Goal: Communication & Community: Answer question/provide support

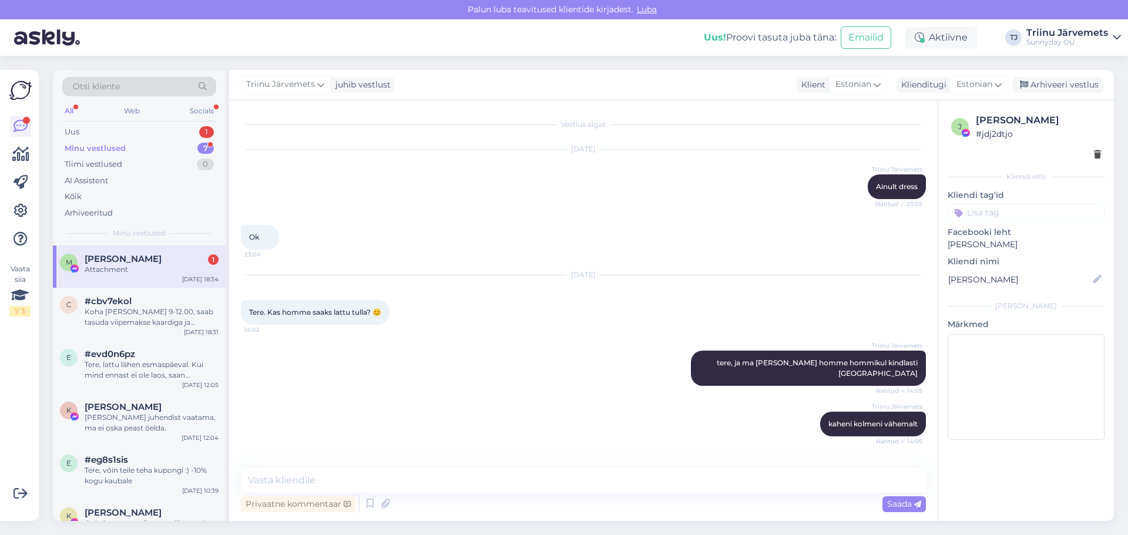
scroll to position [5228, 0]
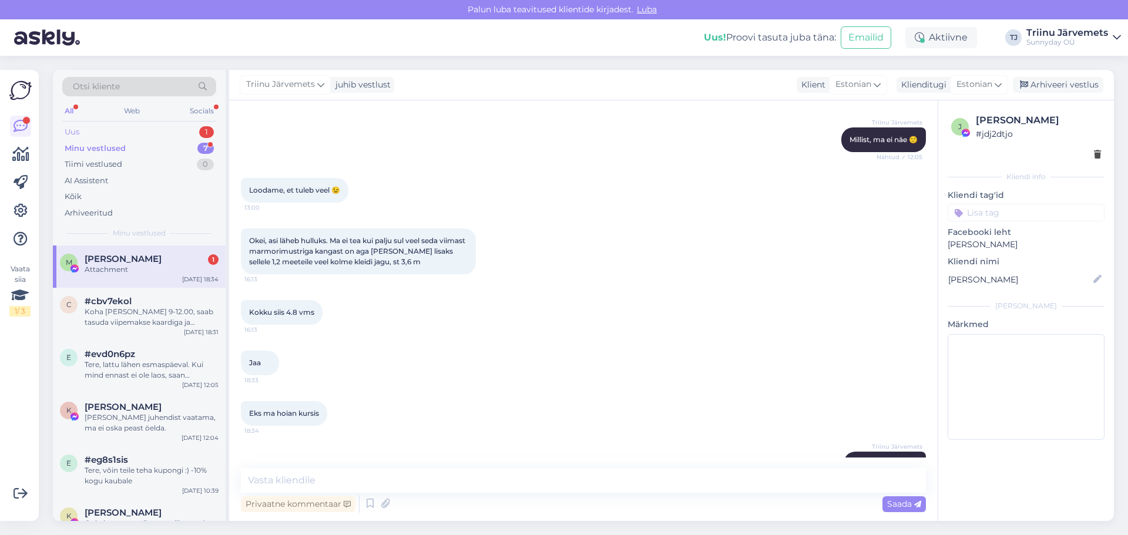
click at [133, 129] on div "Uus 1" at bounding box center [139, 132] width 154 height 16
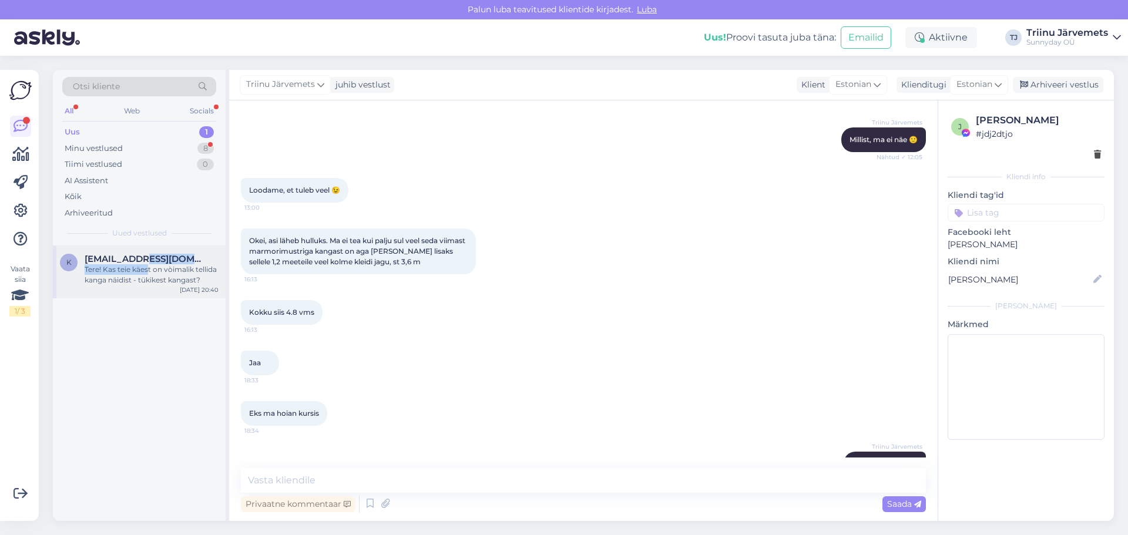
click at [148, 264] on div "[EMAIL_ADDRESS][DOMAIN_NAME] Tere! Kas teie käest on vòimalik tellida kanga näi…" at bounding box center [152, 270] width 134 height 32
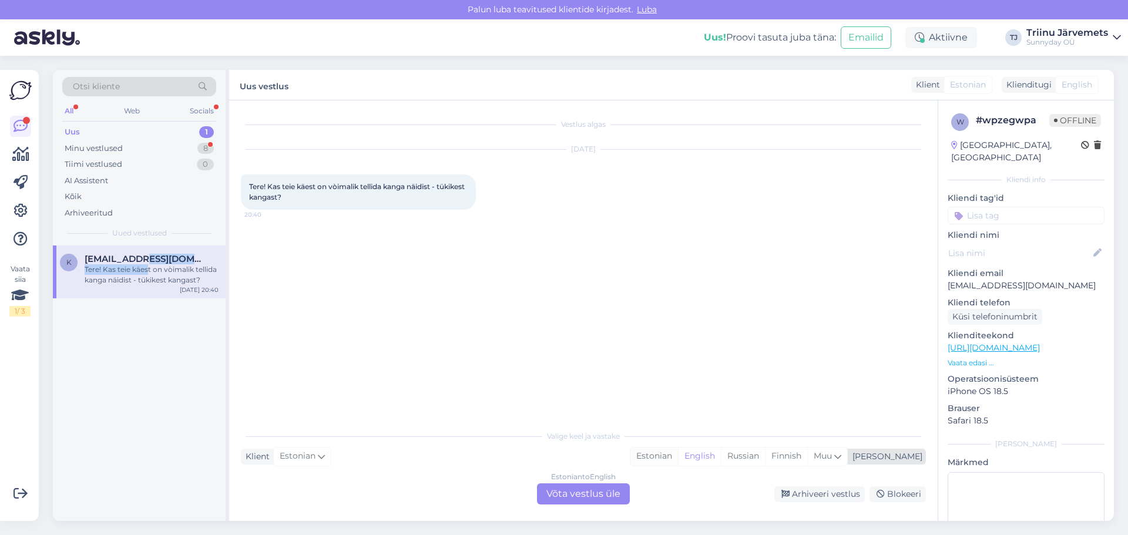
click at [678, 457] on div "Estonian" at bounding box center [655, 457] width 48 height 18
click at [594, 494] on div "Estonian to Estonian Võta vestlus üle" at bounding box center [583, 494] width 93 height 21
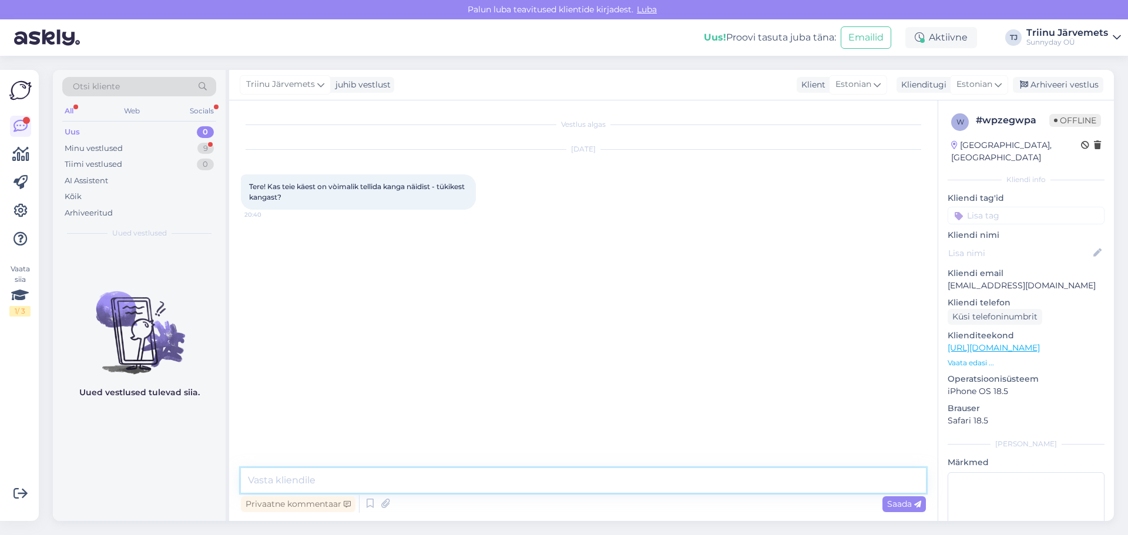
click at [457, 481] on textarea at bounding box center [583, 480] width 685 height 25
type textarea "Tere, [PERSON_NAME] saata pakiautomaati 2-3 näidist."
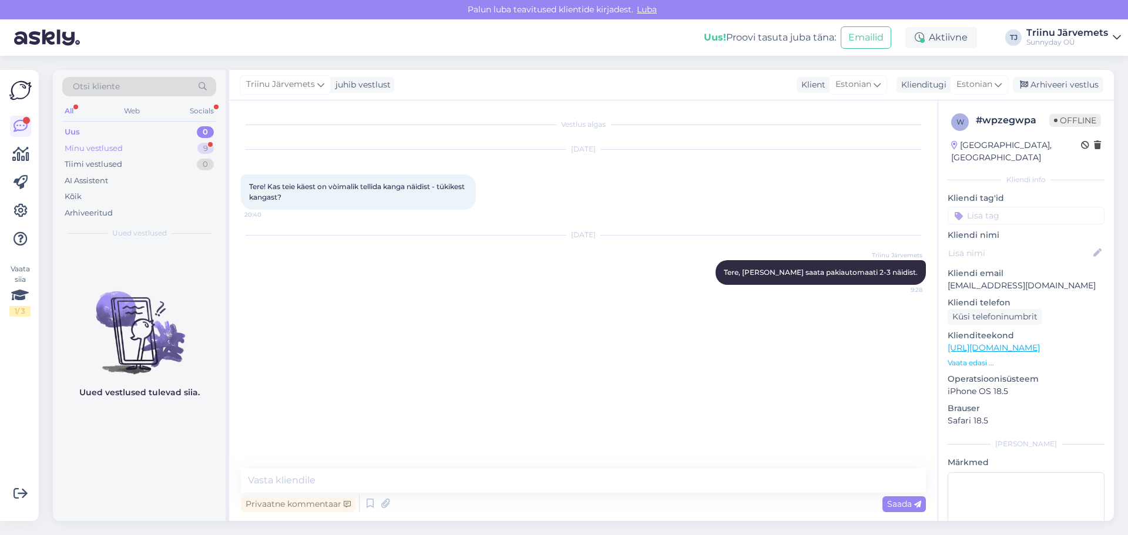
click at [108, 148] on div "Minu vestlused" at bounding box center [94, 149] width 58 height 12
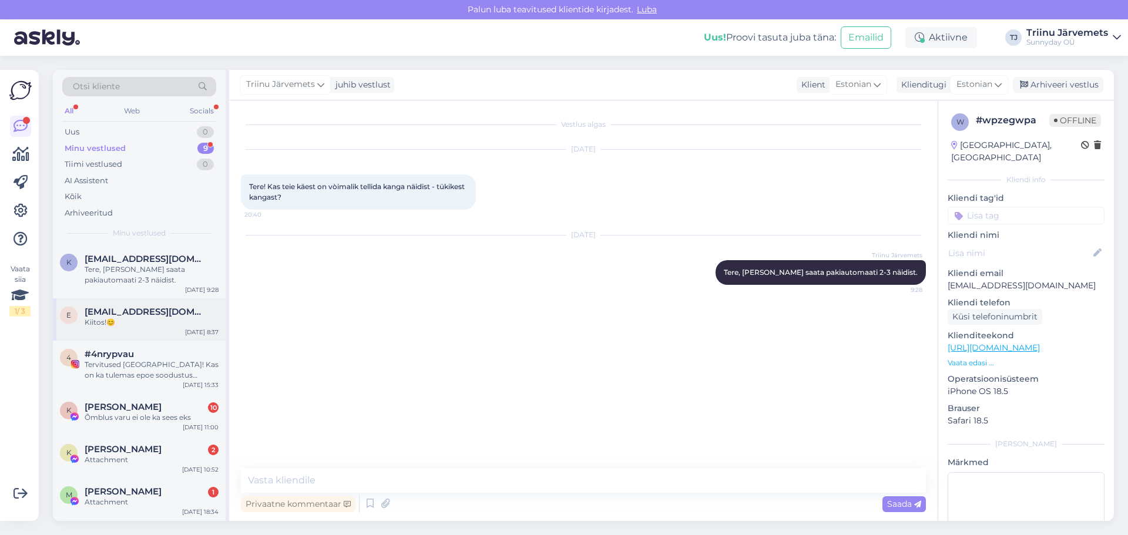
click at [150, 316] on span "[EMAIL_ADDRESS][DOMAIN_NAME]" at bounding box center [146, 312] width 122 height 11
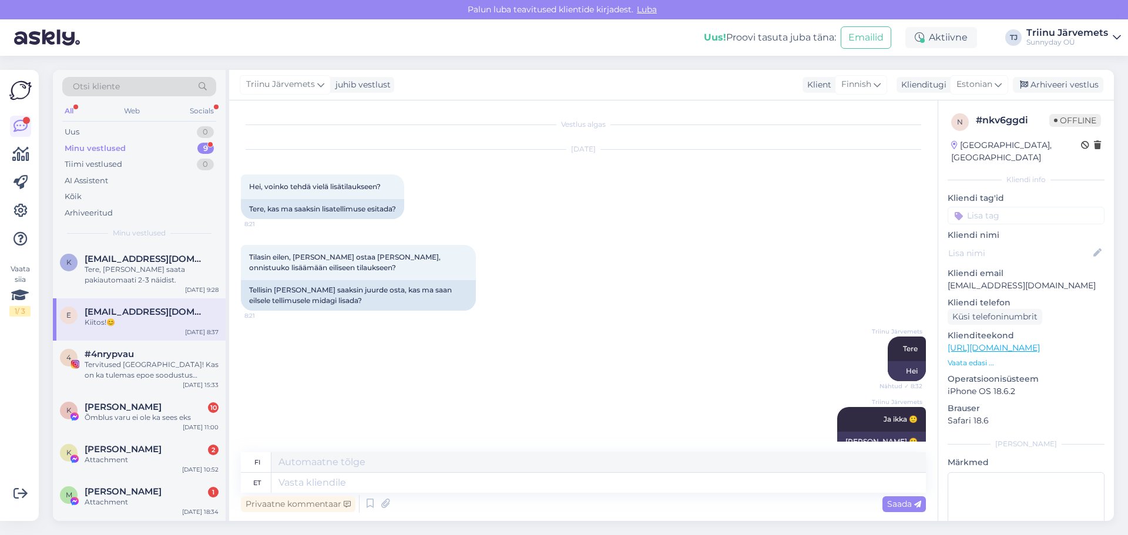
scroll to position [326, 0]
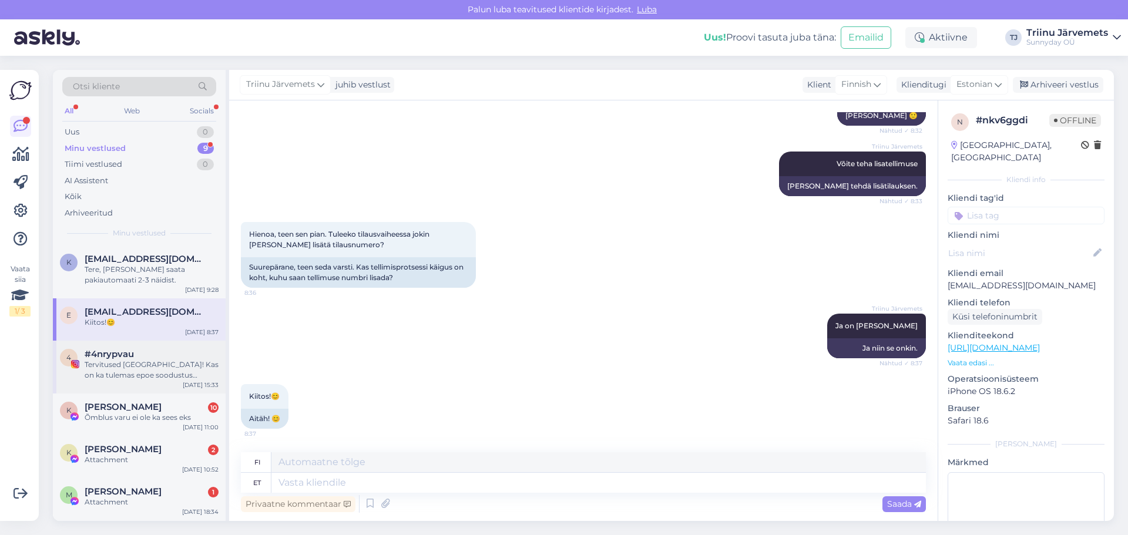
click at [150, 358] on div "#4nrypvau" at bounding box center [152, 354] width 134 height 11
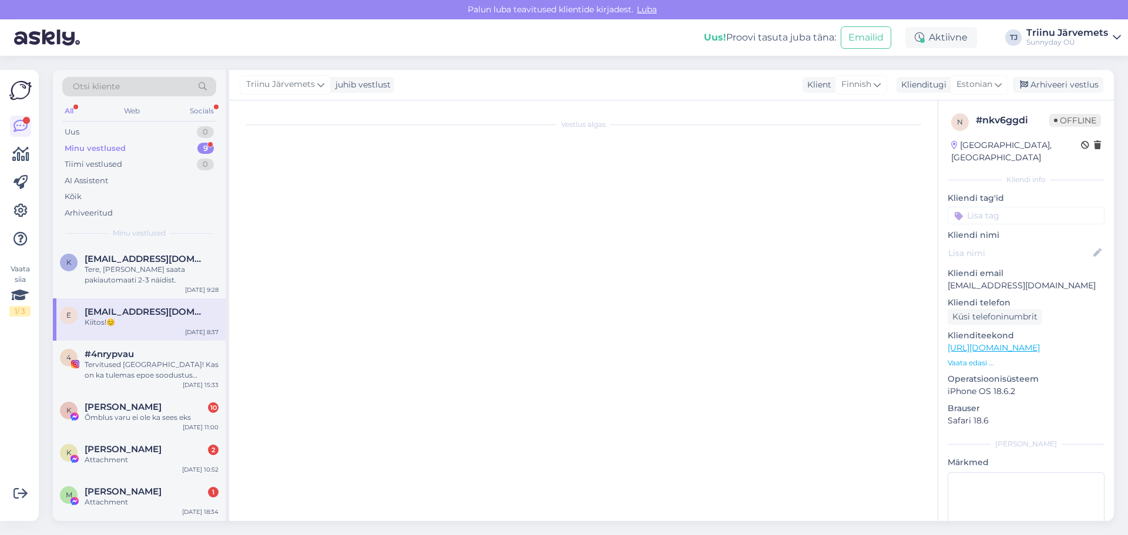
scroll to position [0, 0]
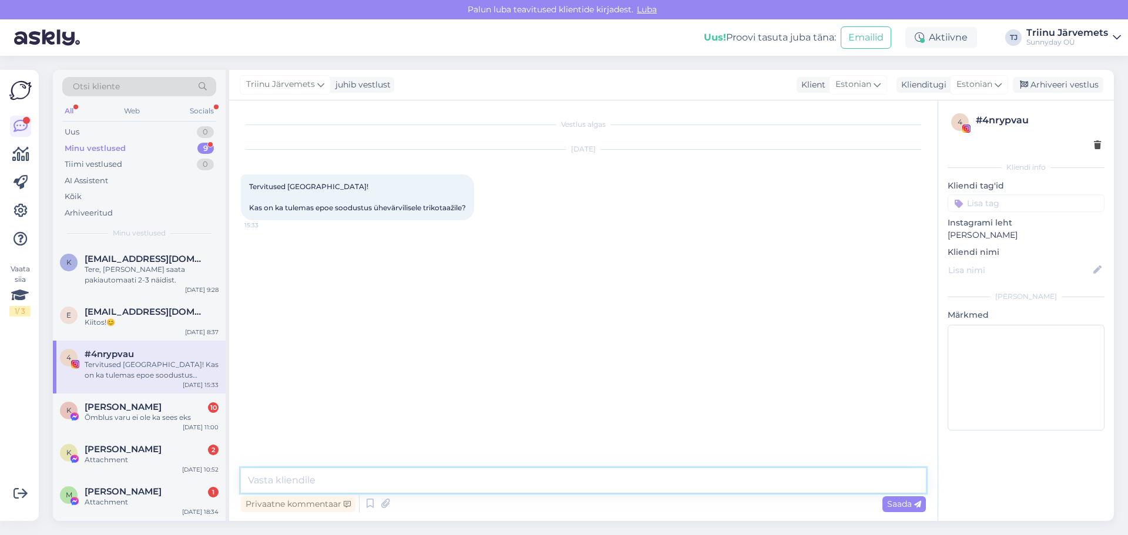
click at [381, 478] on textarea at bounding box center [583, 480] width 685 height 25
type textarea "Tere He"
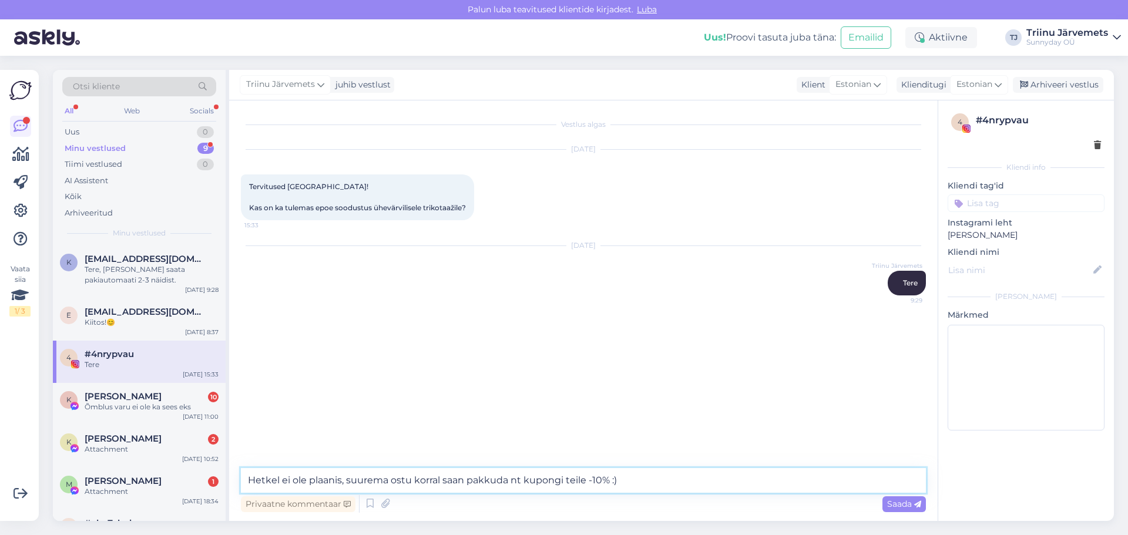
type textarea "Hetkel ei ole plaanis, suurema ostu korral saan pakkuda nt kupongi teile -10% :)"
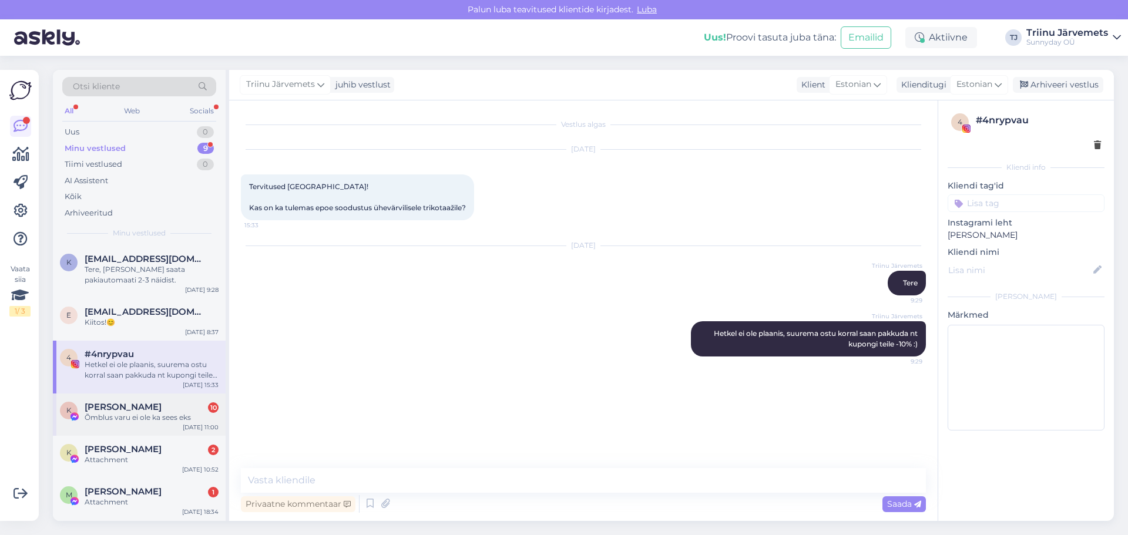
click at [153, 405] on div "[PERSON_NAME] Õisma 10" at bounding box center [152, 407] width 134 height 11
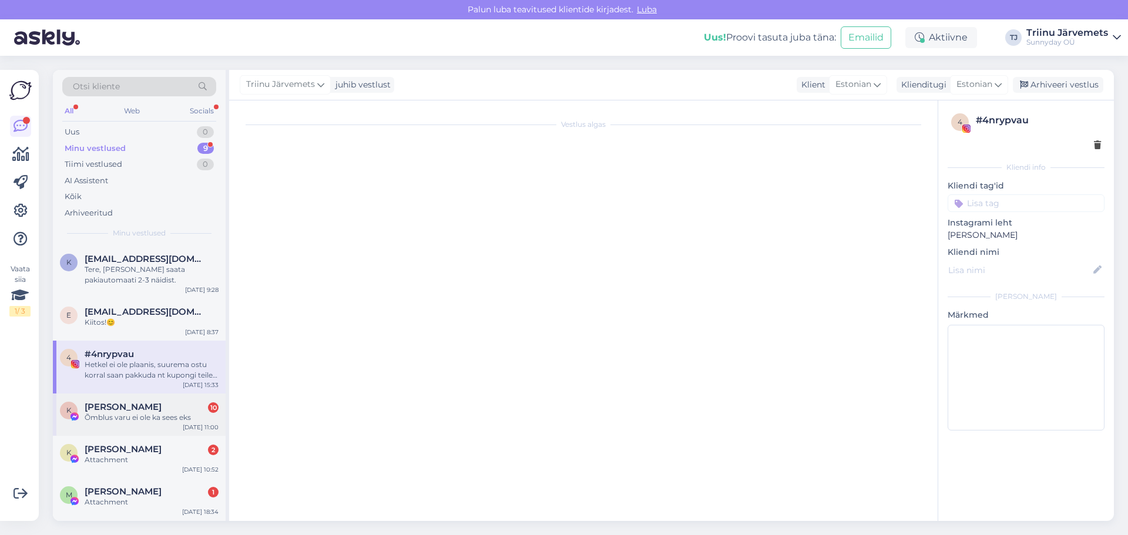
scroll to position [449, 0]
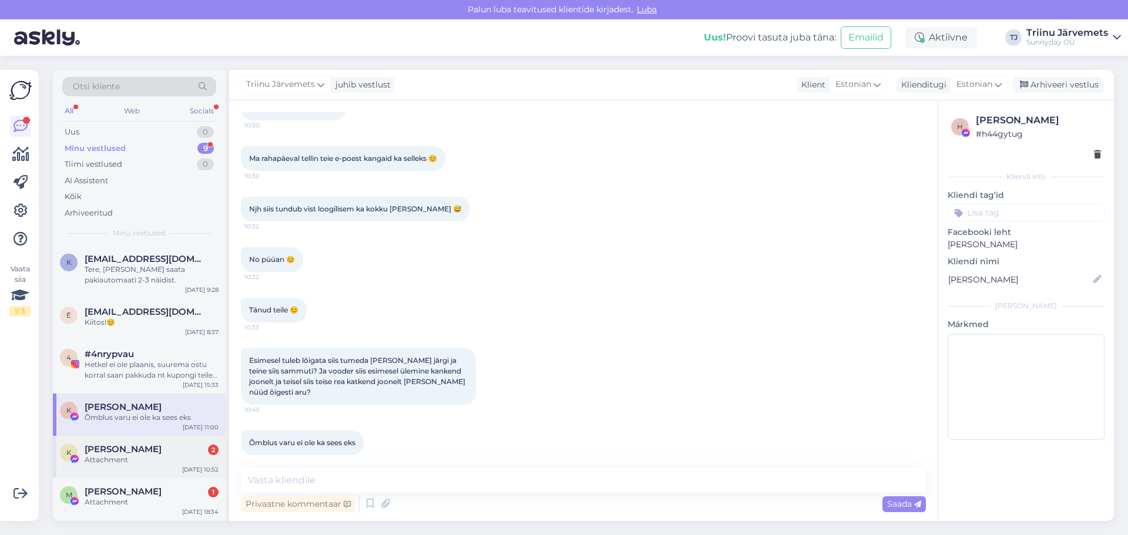
click at [153, 464] on div "Attachment" at bounding box center [152, 460] width 134 height 11
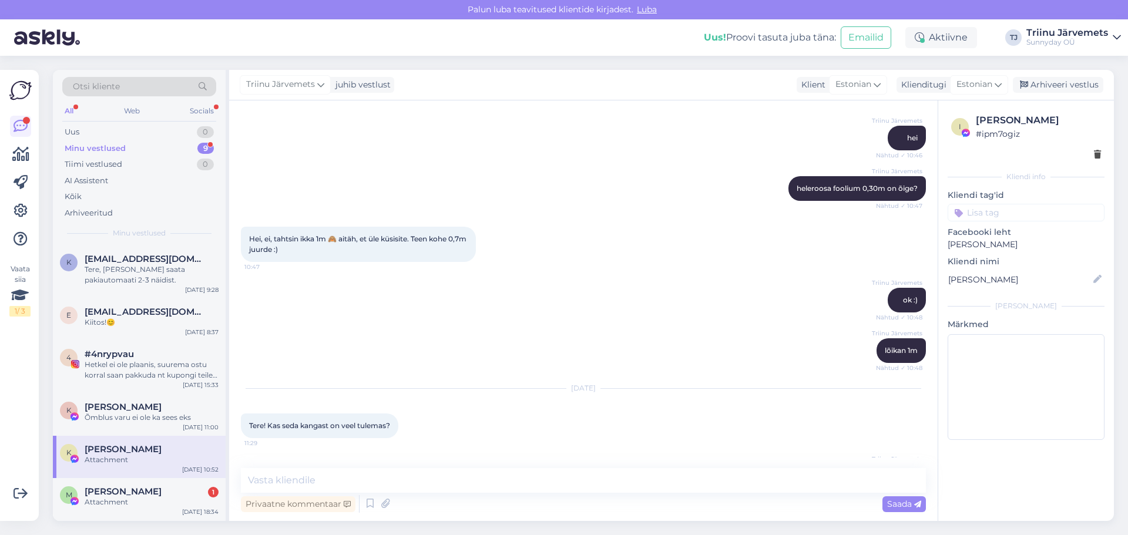
scroll to position [5855, 0]
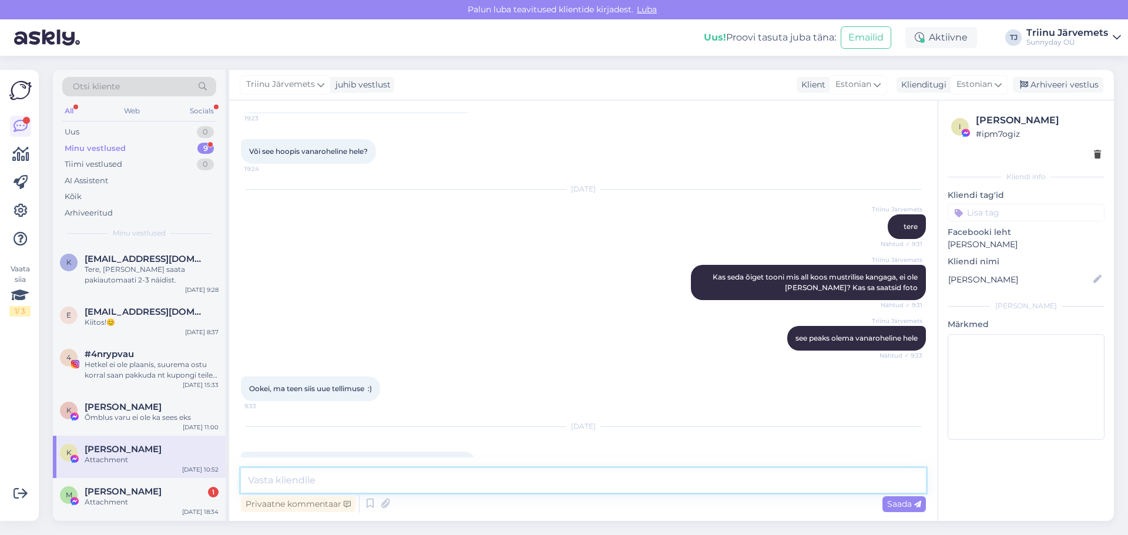
click at [354, 473] on textarea at bounding box center [583, 480] width 685 height 25
type textarea "Tere"
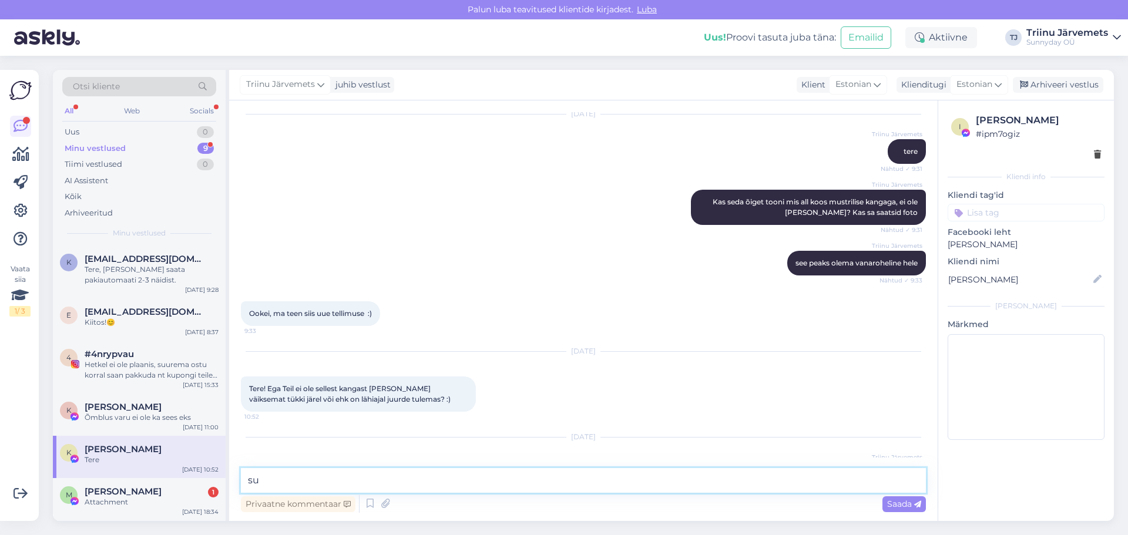
type textarea "s"
type textarea "tellimuses oli sul vanaroheline hele :) millist näidist sa soovid?"
click at [905, 507] on span "Saada" at bounding box center [905, 504] width 34 height 11
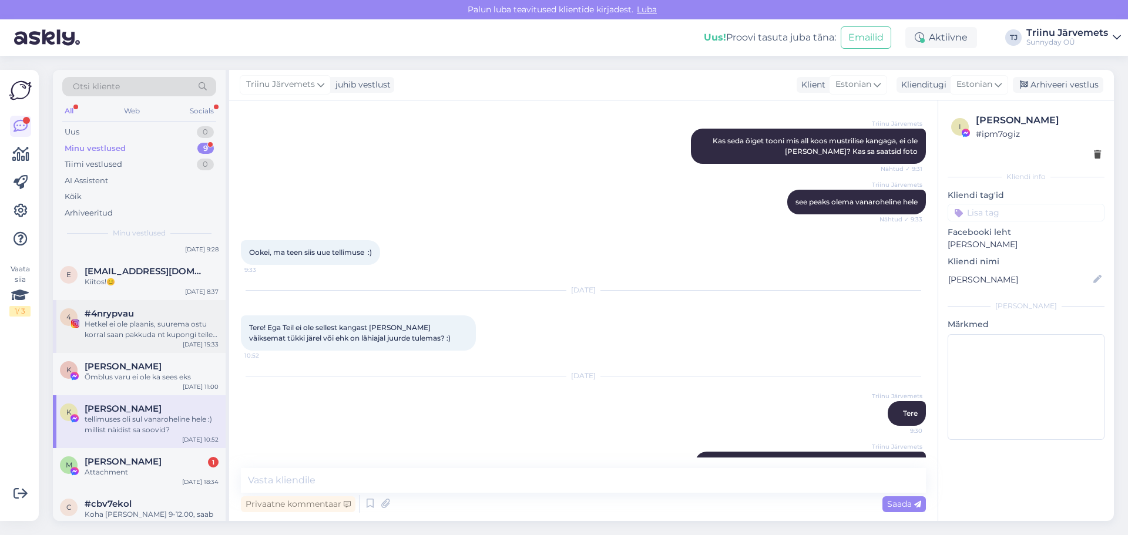
scroll to position [59, 0]
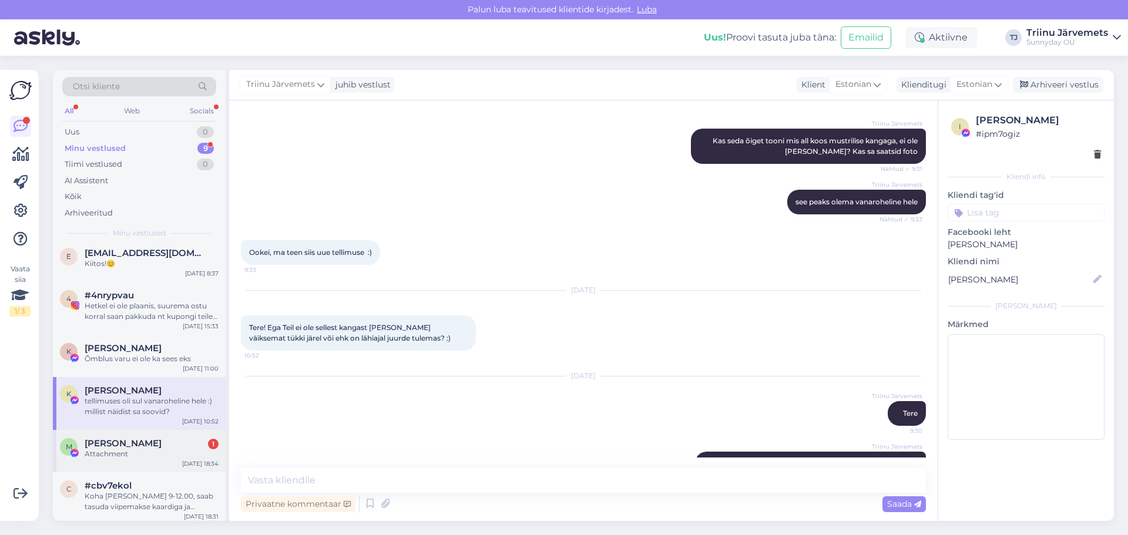
click at [155, 462] on div "M [PERSON_NAME] 1 Attachment [DATE] 18:34" at bounding box center [139, 451] width 173 height 42
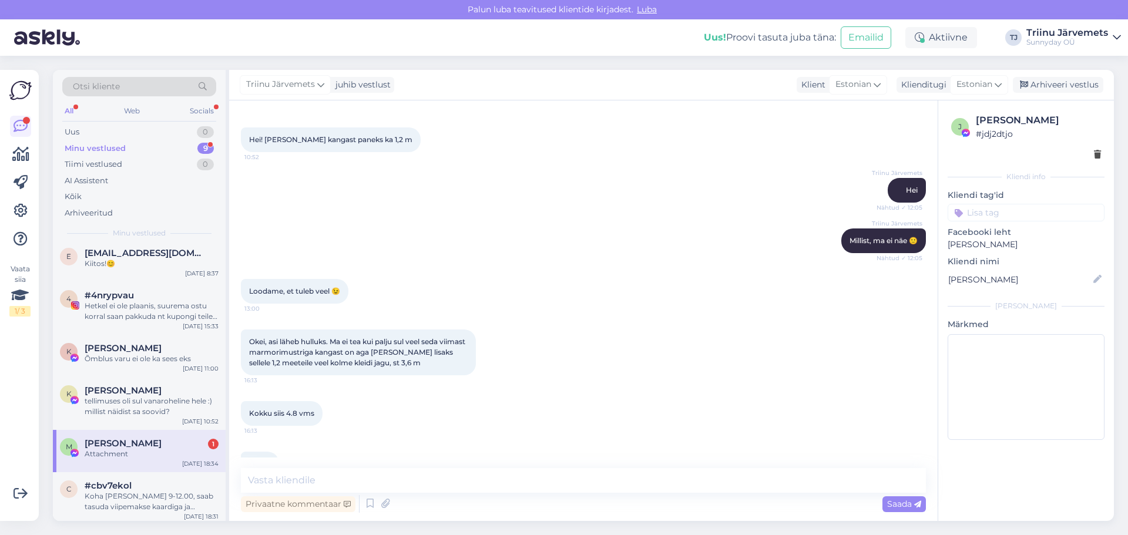
scroll to position [5228, 0]
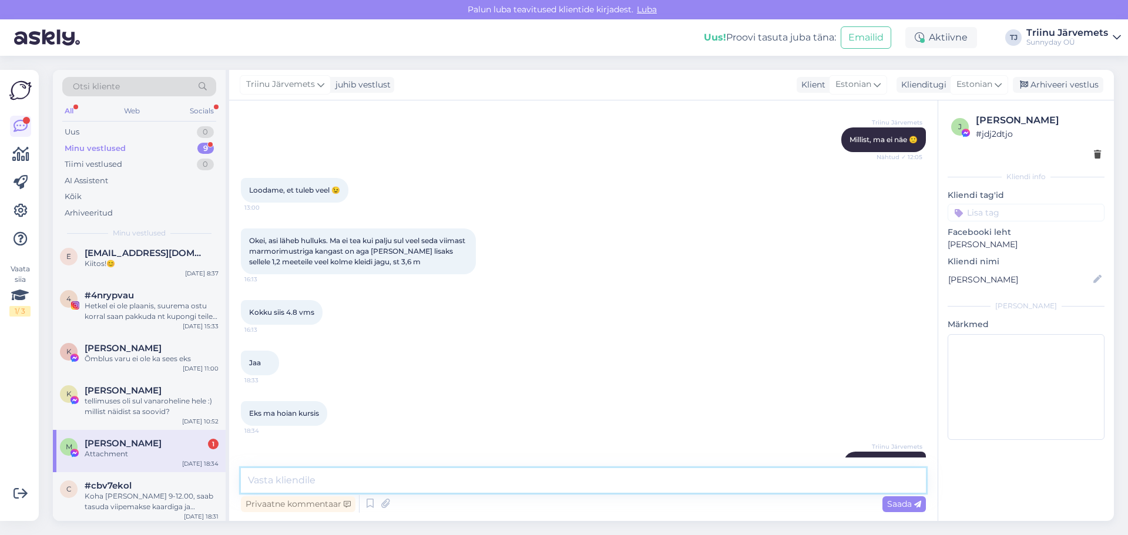
click at [691, 483] on textarea at bounding box center [583, 480] width 685 height 25
click at [136, 314] on div "Hetkel ei ole plaanis, suurema ostu korral saan pakkuda nt kupongi teile -10% :)" at bounding box center [152, 311] width 134 height 21
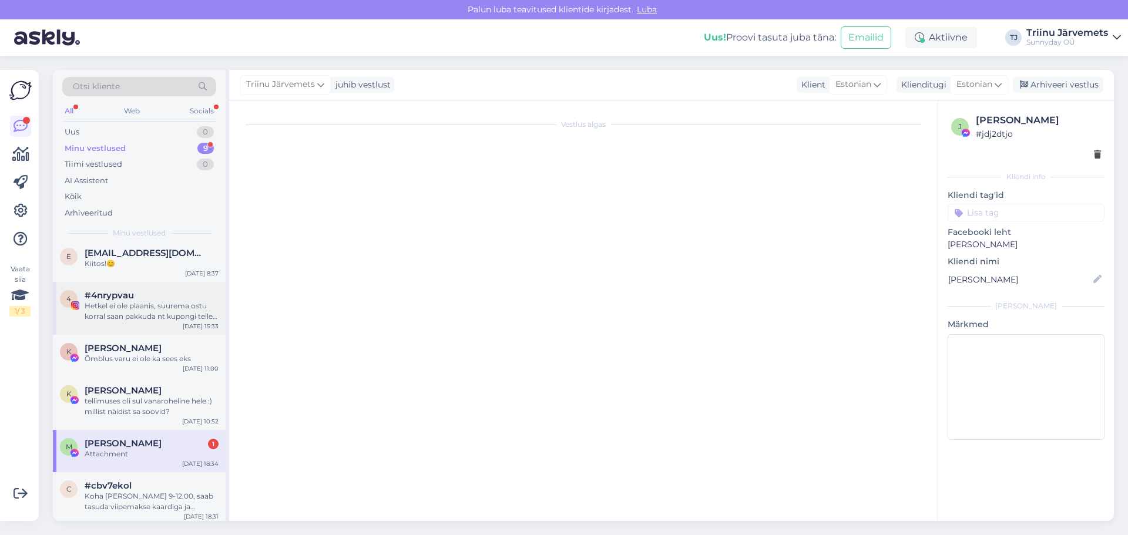
scroll to position [0, 0]
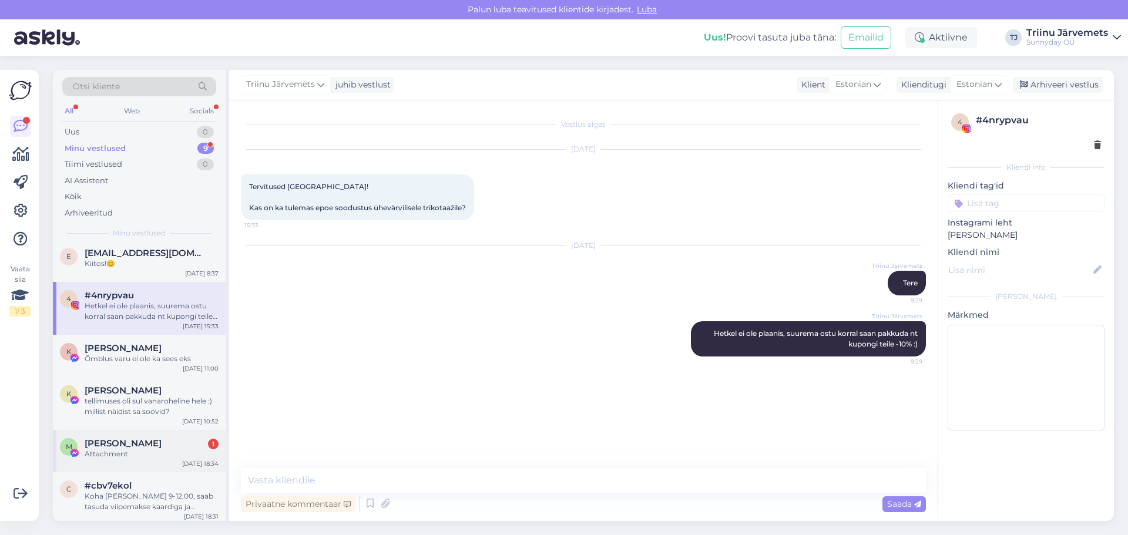
click at [145, 446] on div "[PERSON_NAME] 1" at bounding box center [152, 443] width 134 height 11
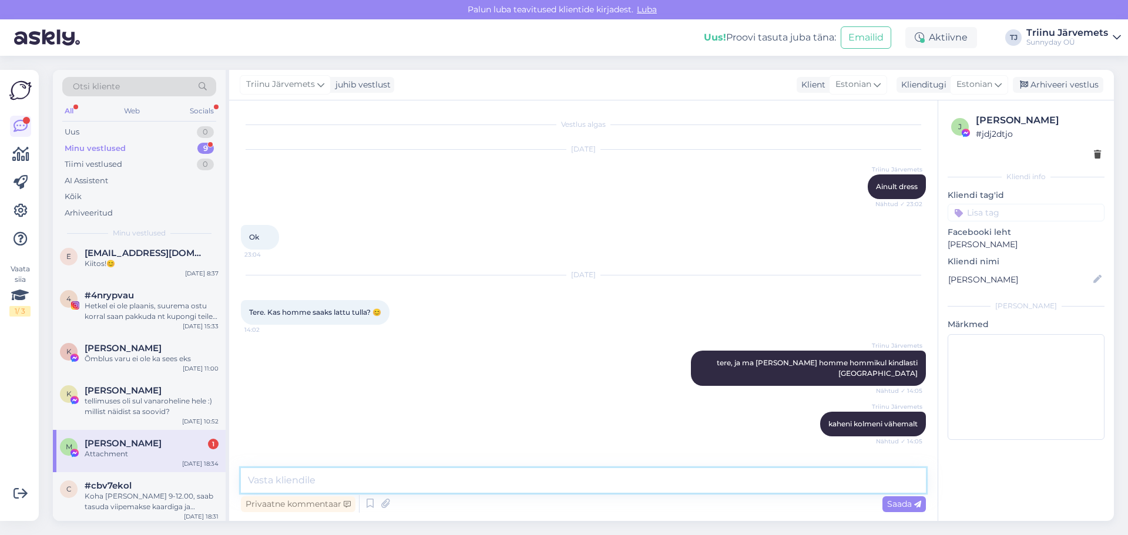
click at [296, 480] on textarea at bounding box center [583, 480] width 685 height 25
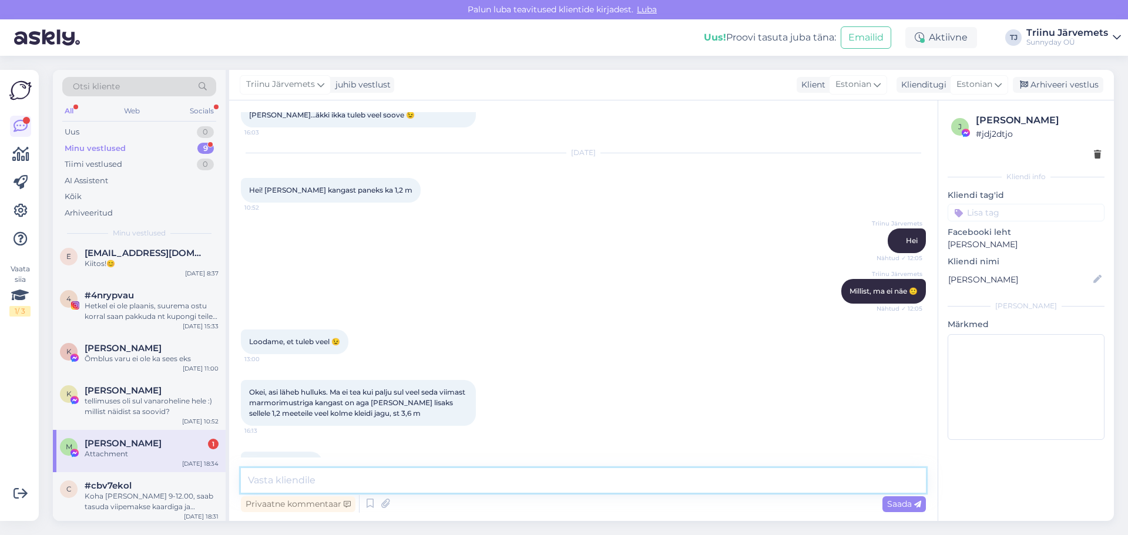
scroll to position [5228, 0]
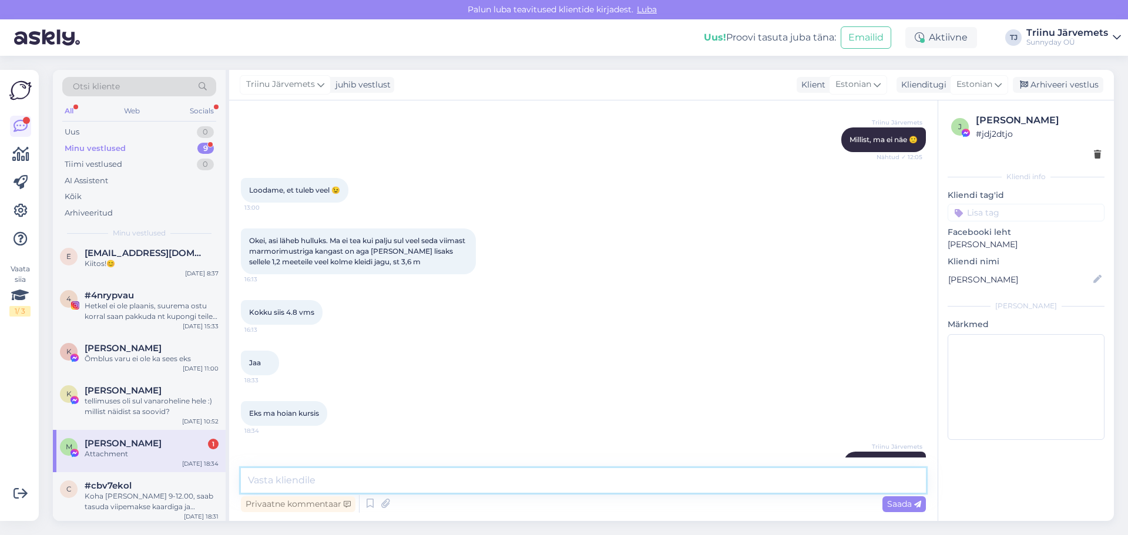
click at [270, 480] on textarea at bounding box center [583, 480] width 685 height 25
click at [104, 149] on div "Minu vestlused" at bounding box center [95, 149] width 61 height 12
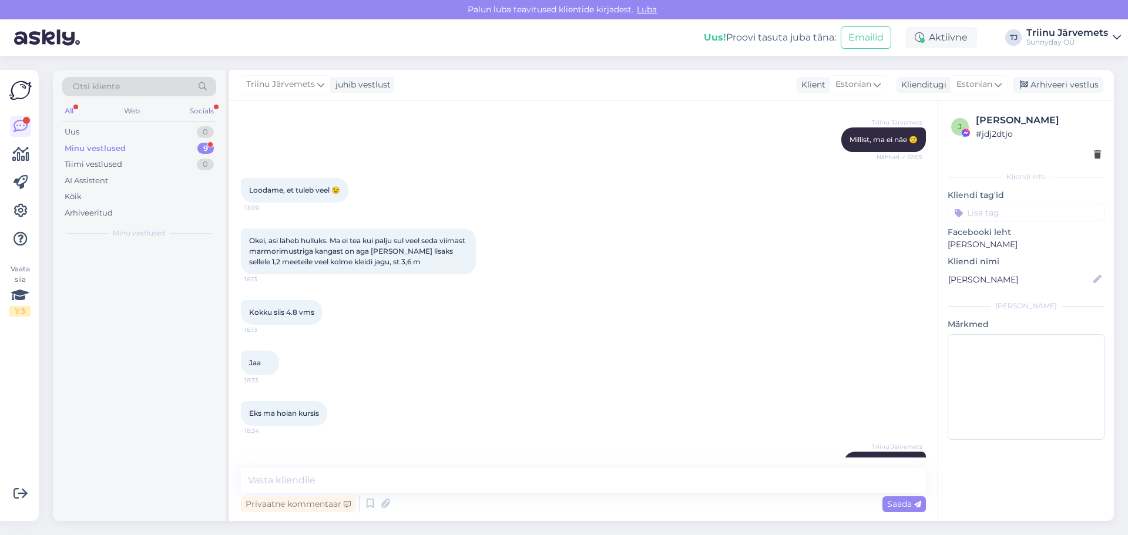
scroll to position [0, 0]
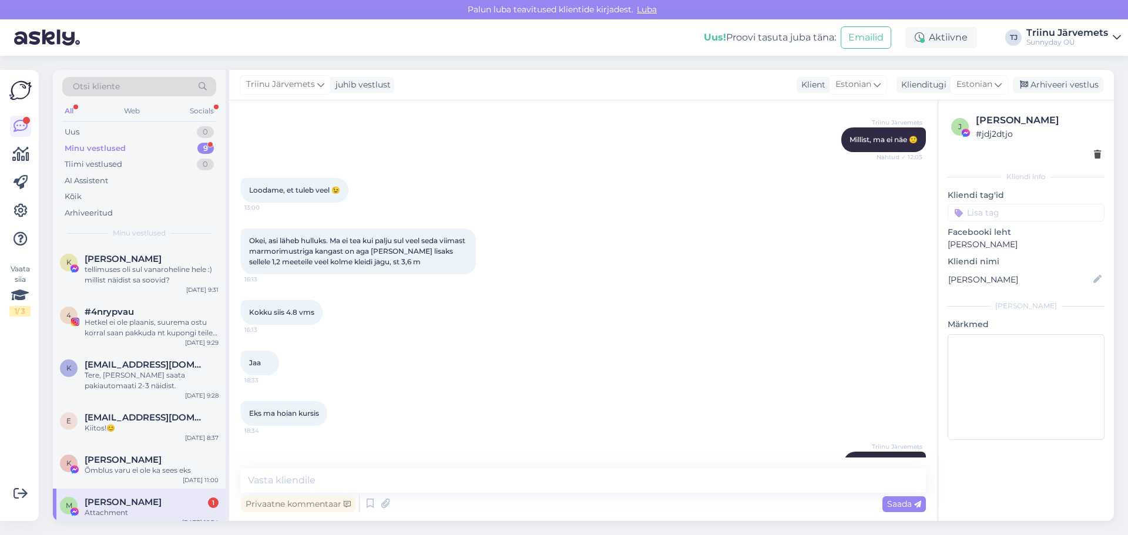
click at [65, 112] on div "All" at bounding box center [69, 110] width 14 height 15
click at [126, 112] on div "Web" at bounding box center [132, 110] width 21 height 15
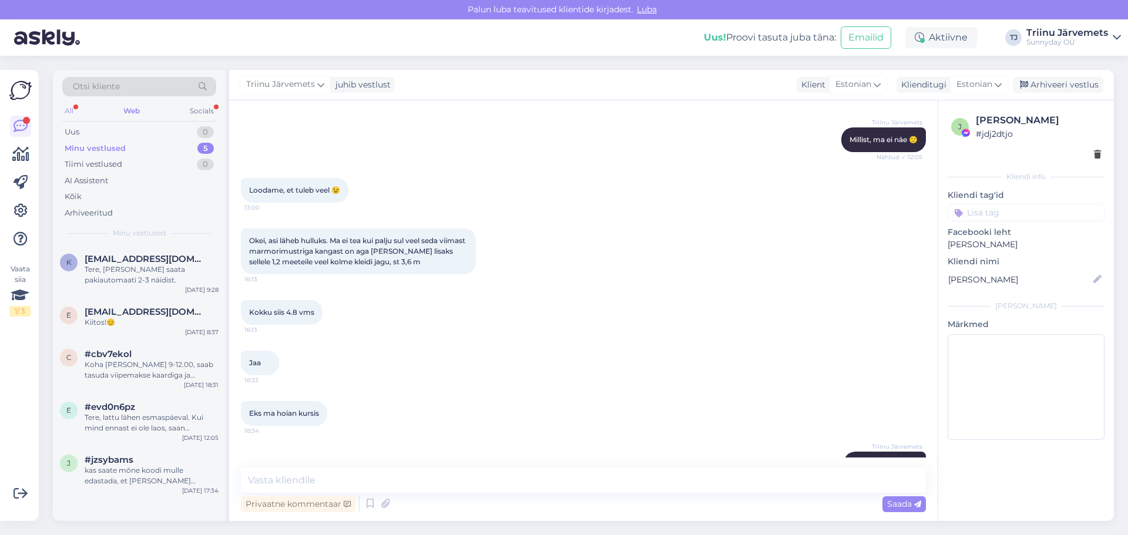
click at [69, 112] on div "All" at bounding box center [69, 110] width 14 height 15
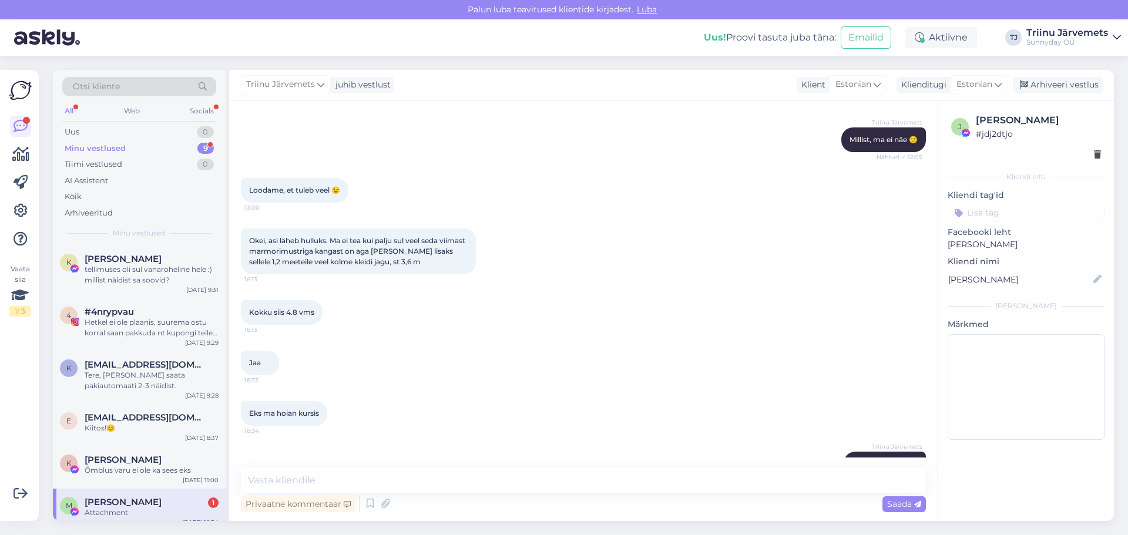
click at [115, 495] on div "M [PERSON_NAME] 1 Attachment [DATE] 18:34" at bounding box center [139, 510] width 173 height 42
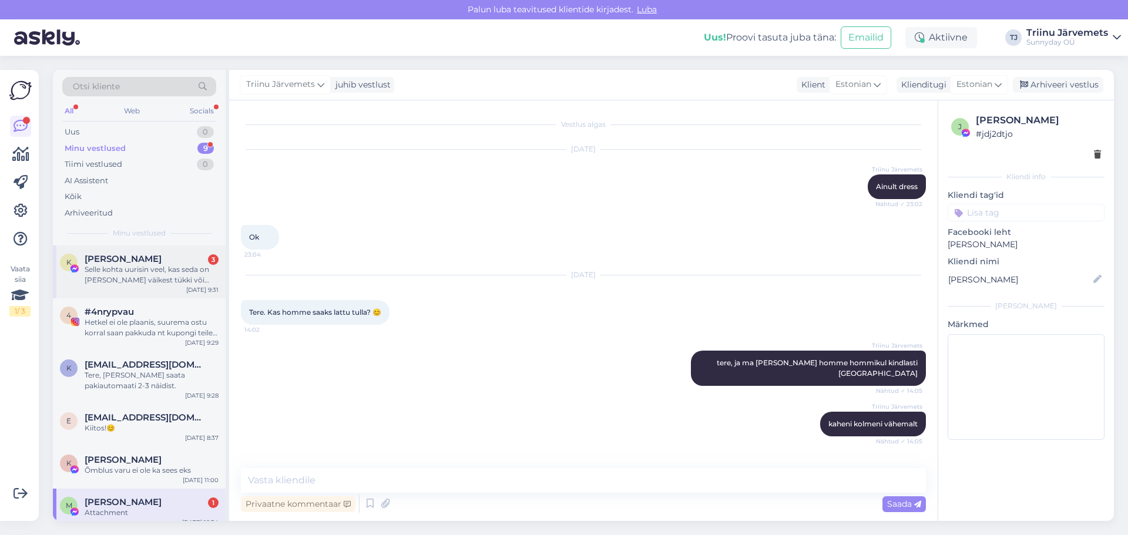
click at [145, 282] on div "Selle kohta uurisin veel, kas seda on [PERSON_NAME] väikest tükki või juurde sa…" at bounding box center [152, 274] width 134 height 21
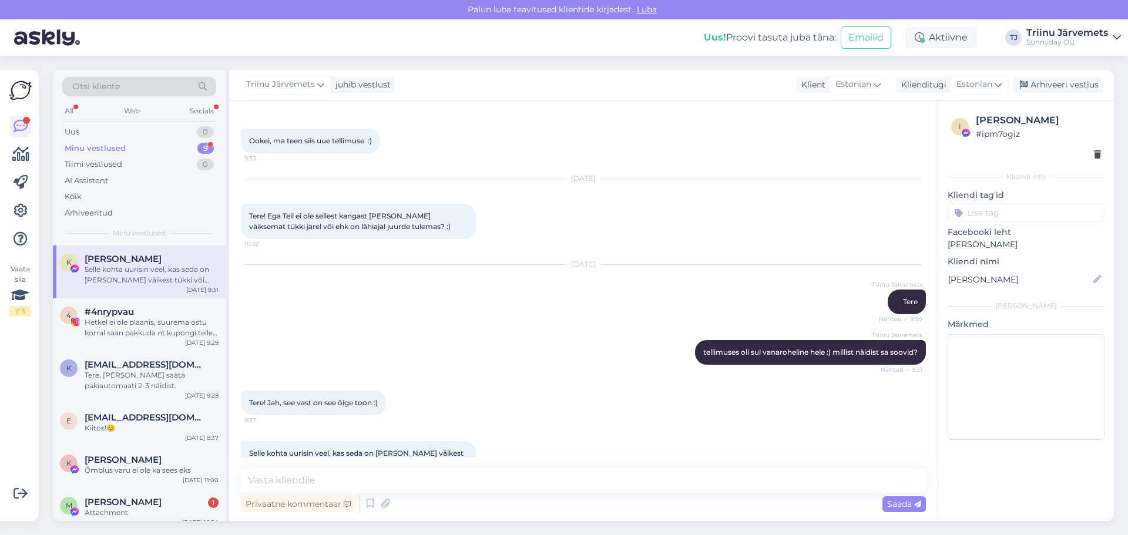
scroll to position [169, 0]
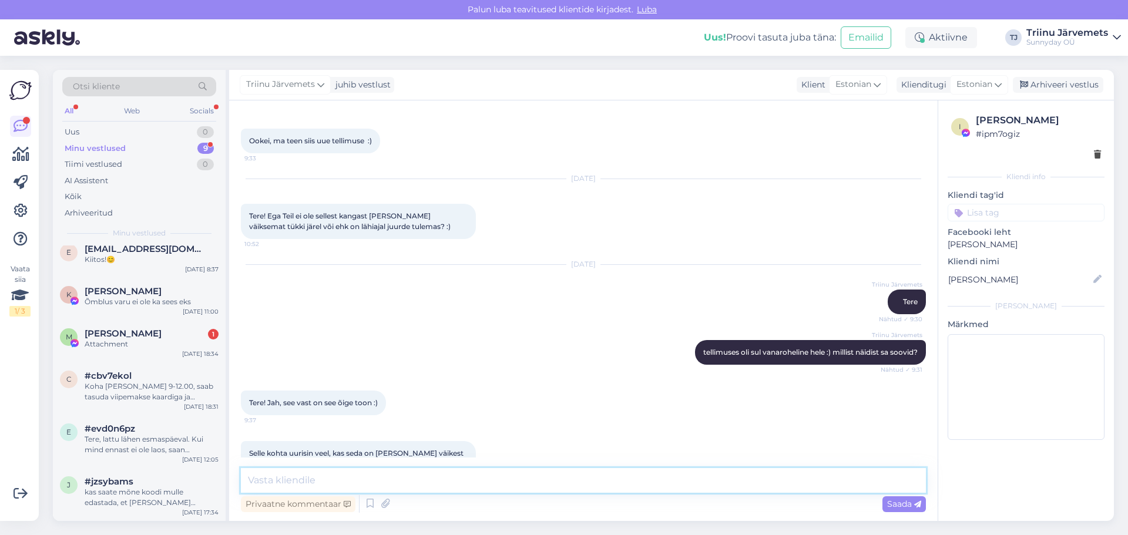
click at [340, 480] on textarea at bounding box center [583, 480] width 685 height 25
type textarea "seda enam tõesti ei ole juurde tulemas"
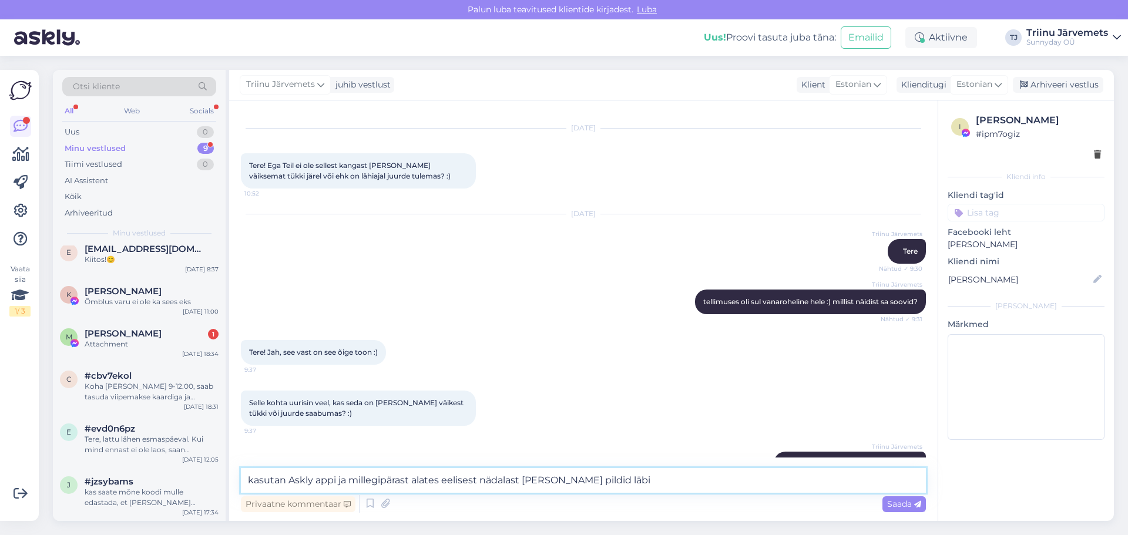
type textarea "kasutan Askly appi ja millegipärast alates eelisest nädalast [PERSON_NAME] pild…"
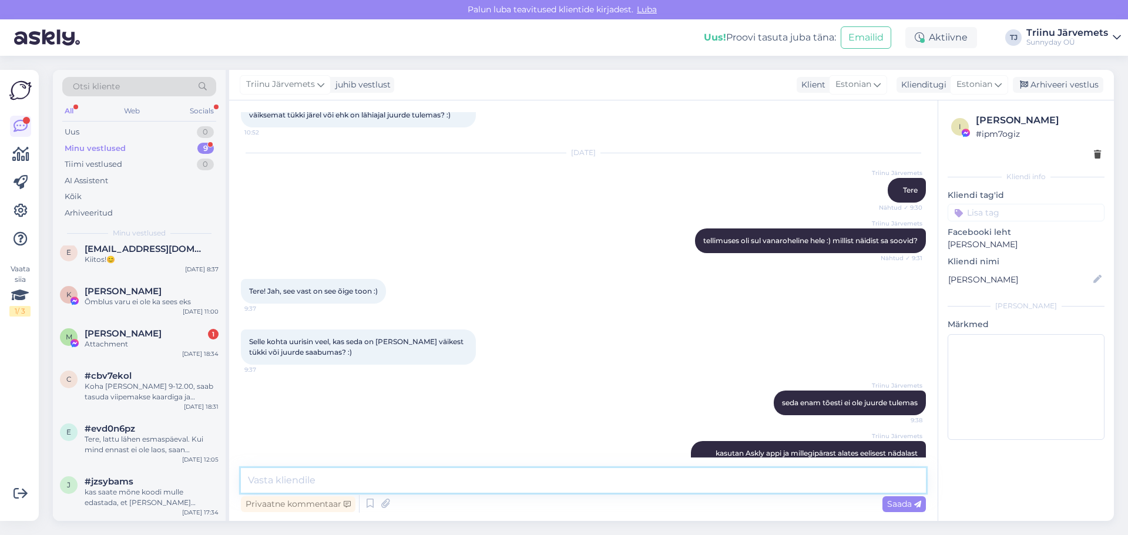
click at [385, 483] on textarea at bounding box center [583, 480] width 685 height 25
type textarea "s"
